Goal: Task Accomplishment & Management: Manage account settings

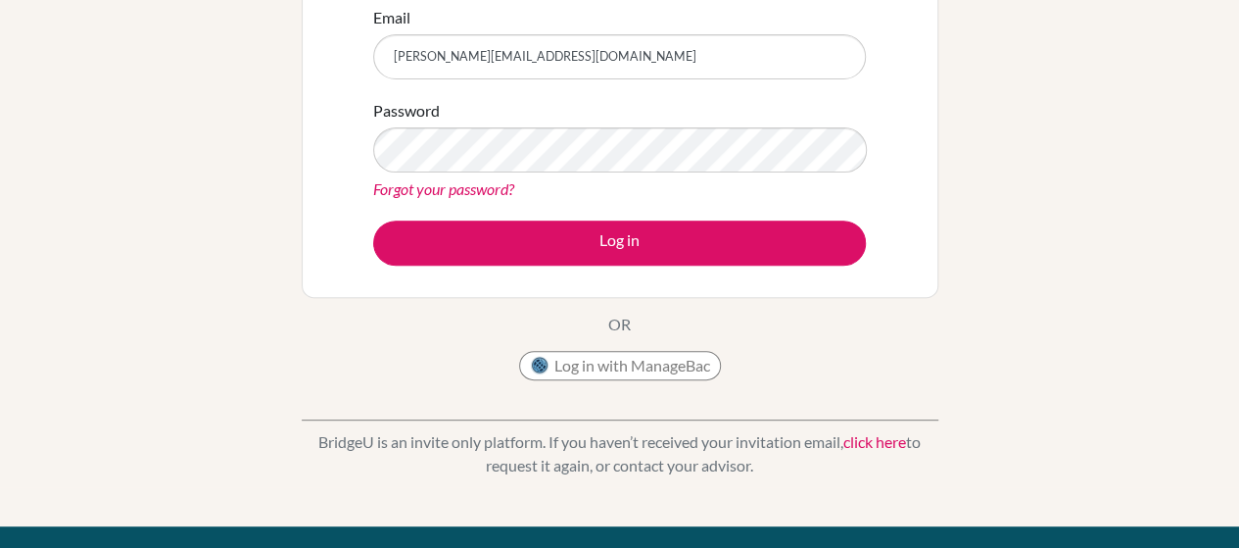
scroll to position [254, 0]
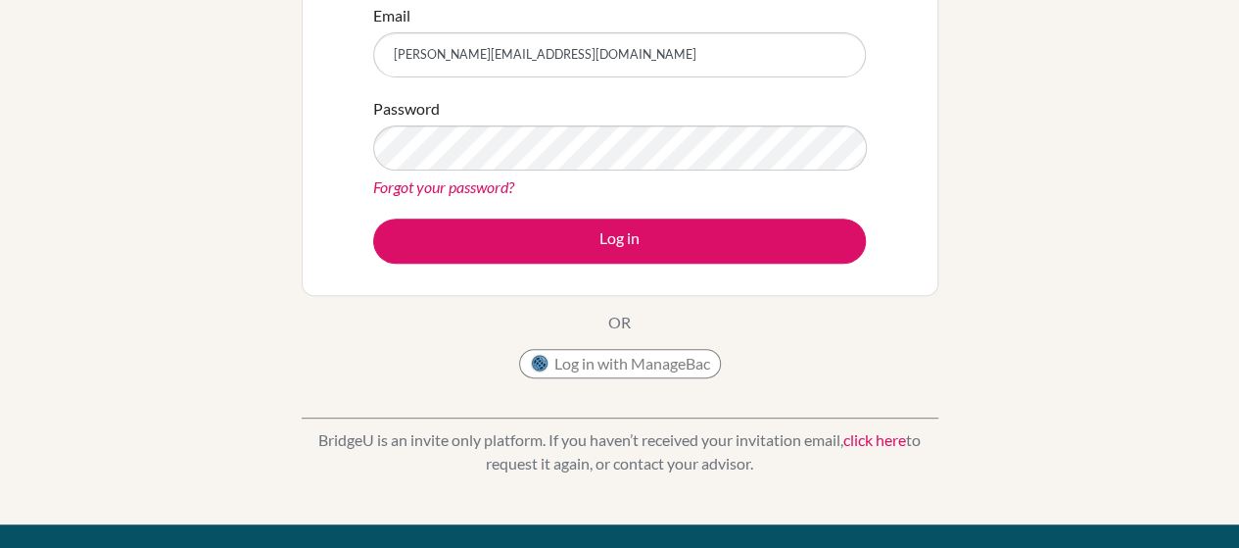
click at [460, 190] on link "Forgot your password?" at bounding box center [443, 186] width 141 height 19
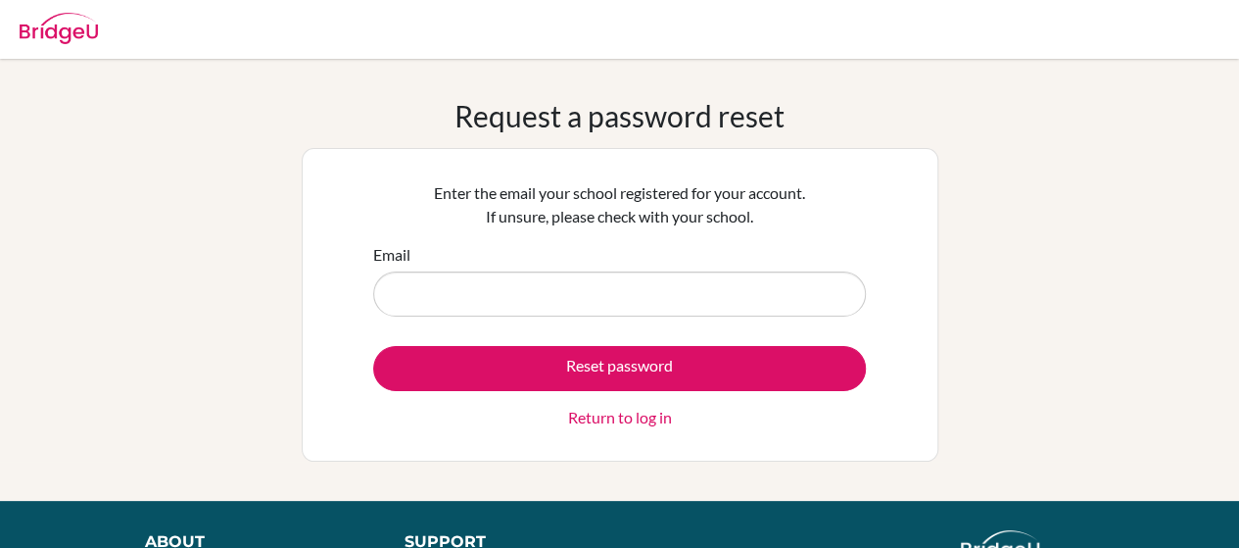
click at [545, 318] on form "Email Reset password Return to log in" at bounding box center [619, 336] width 493 height 186
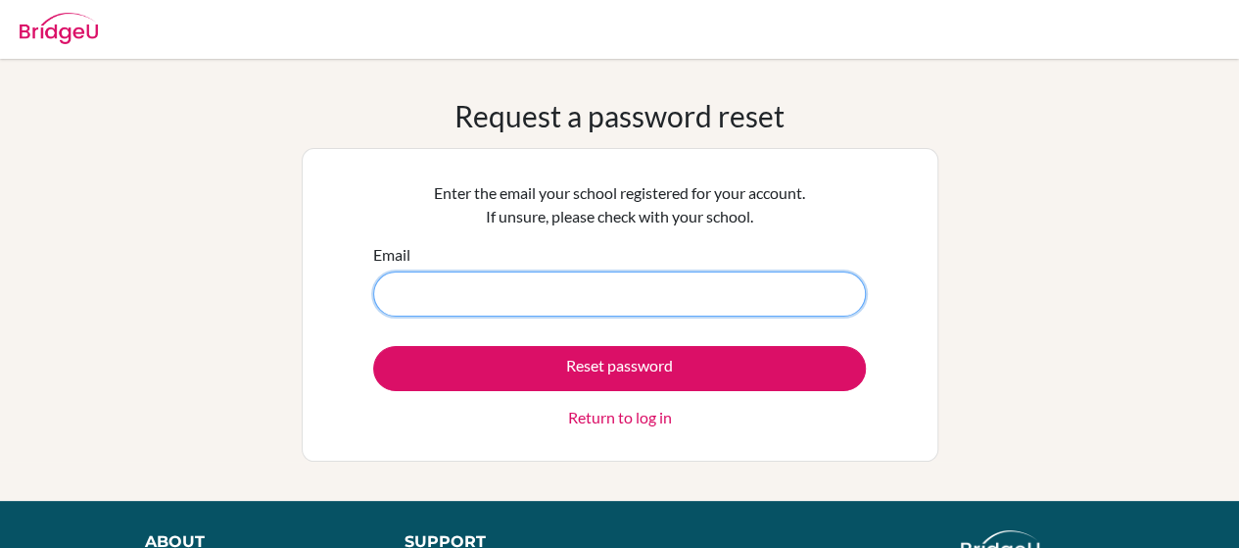
click at [588, 290] on input "Email" at bounding box center [619, 293] width 493 height 45
type input "youssef.zouaoui@amg.sch.ae"
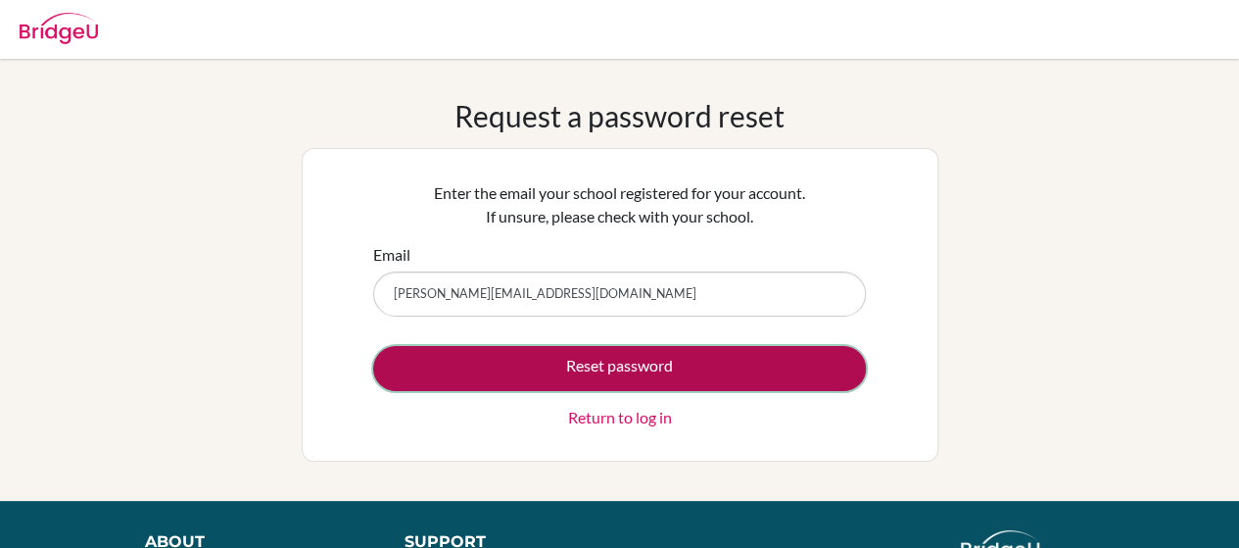
click at [660, 365] on button "Reset password" at bounding box center [619, 368] width 493 height 45
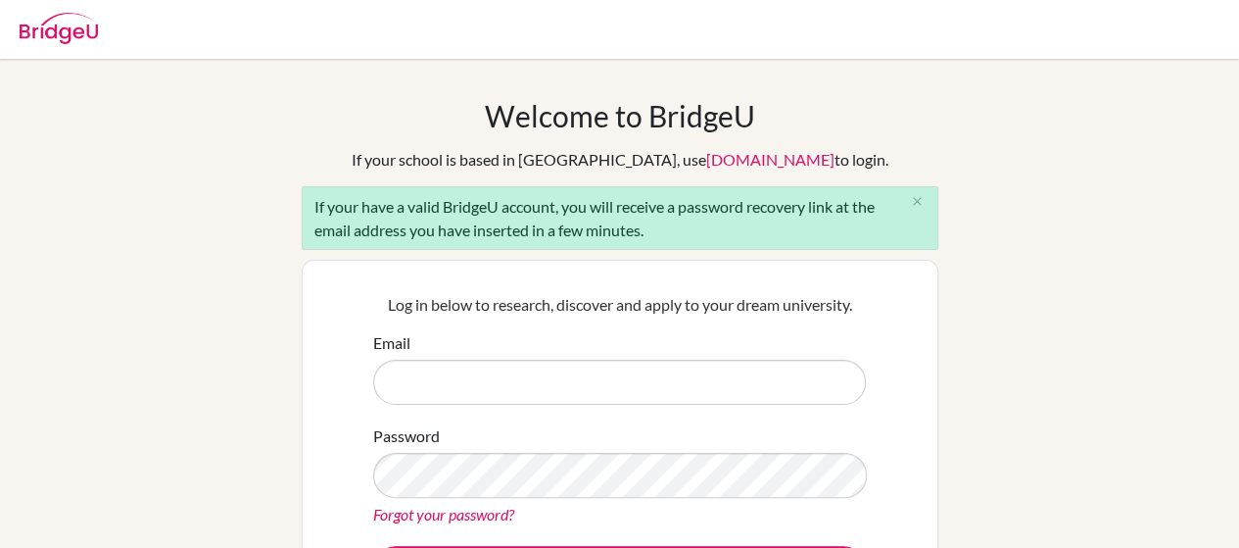
click at [57, 29] on img at bounding box center [59, 28] width 78 height 31
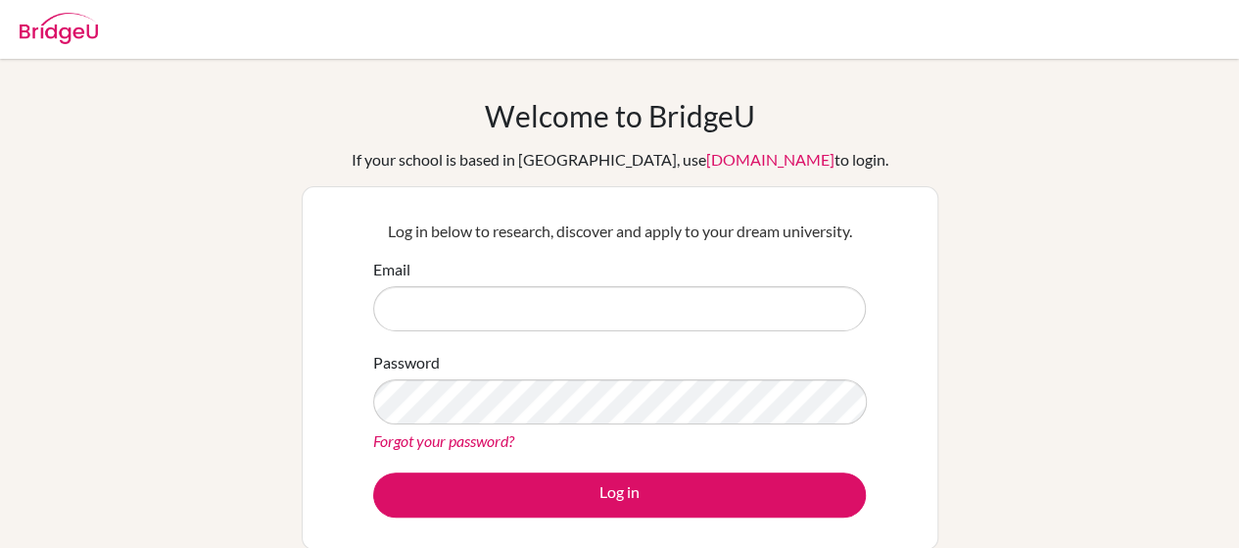
click at [57, 29] on img at bounding box center [59, 28] width 78 height 31
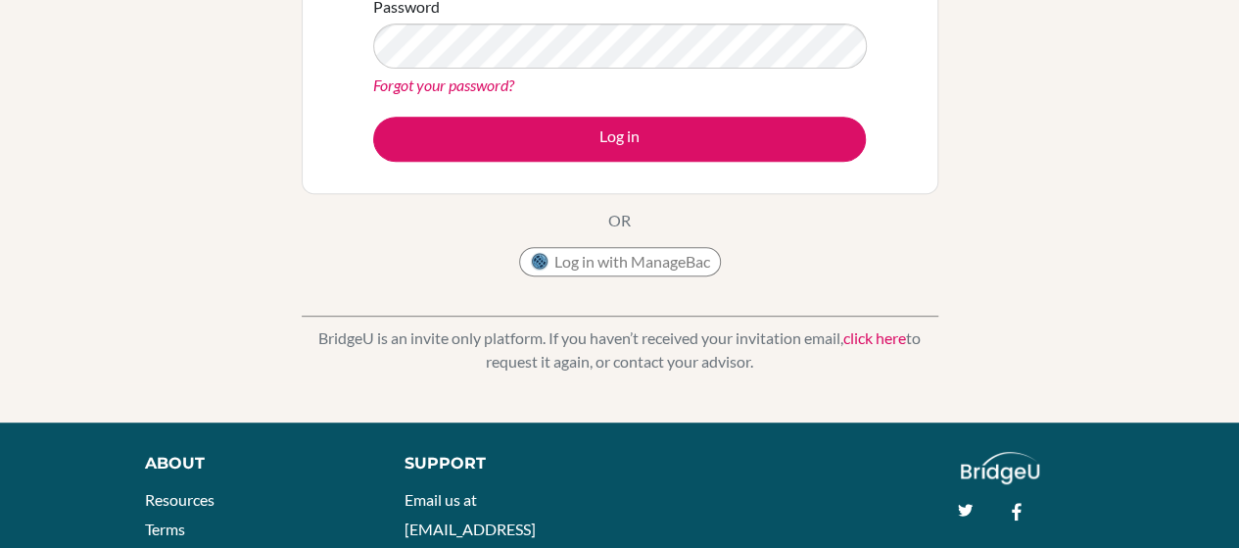
scroll to position [357, 0]
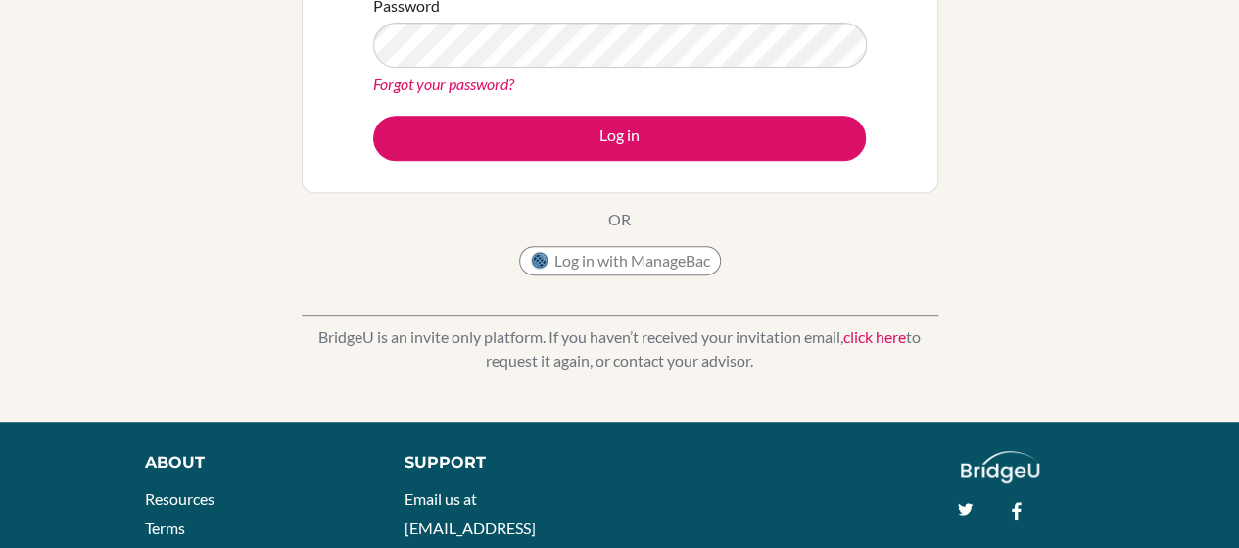
click at [872, 328] on link "click here" at bounding box center [875, 336] width 63 height 19
